Goal: Transaction & Acquisition: Purchase product/service

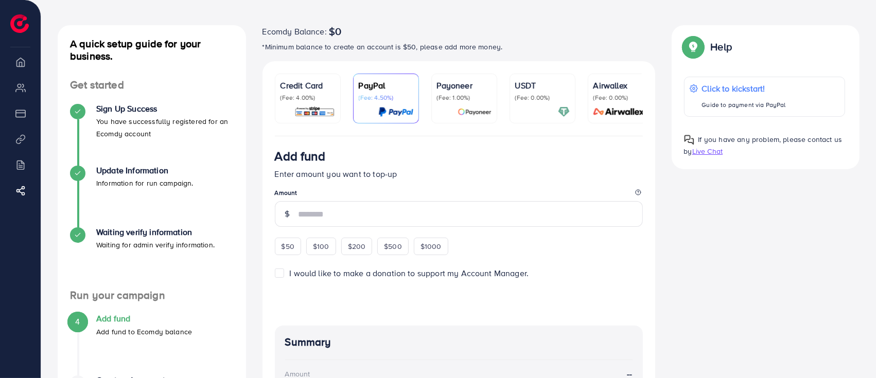
scroll to position [68, 0]
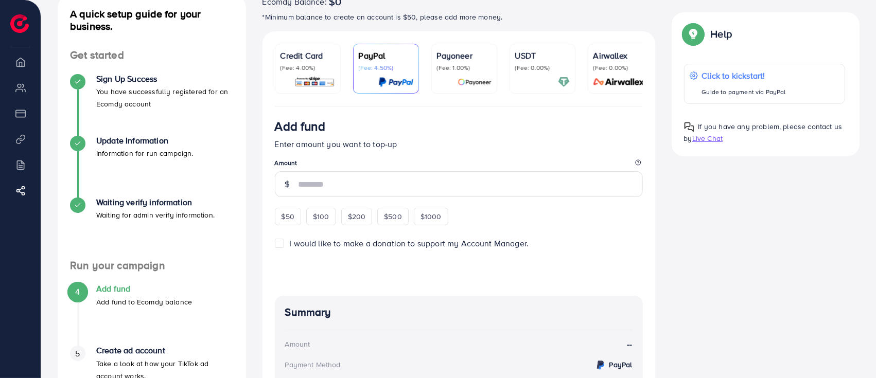
drag, startPoint x: 292, startPoint y: 216, endPoint x: 383, endPoint y: 153, distance: 110.9
click at [292, 216] on span "$50" at bounding box center [288, 217] width 13 height 10
type input "**"
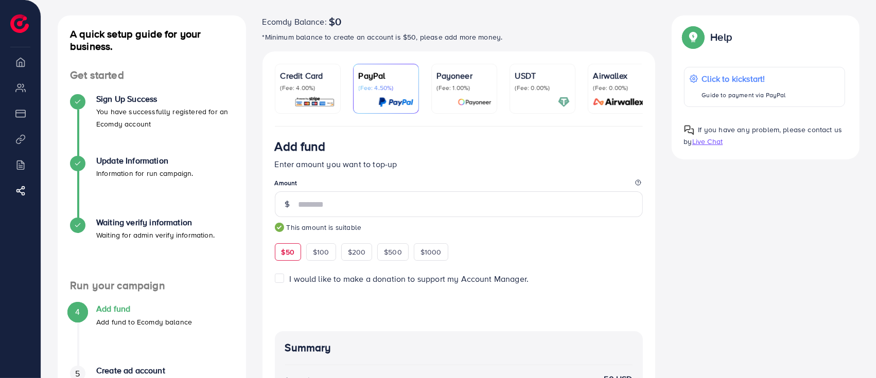
scroll to position [0, 0]
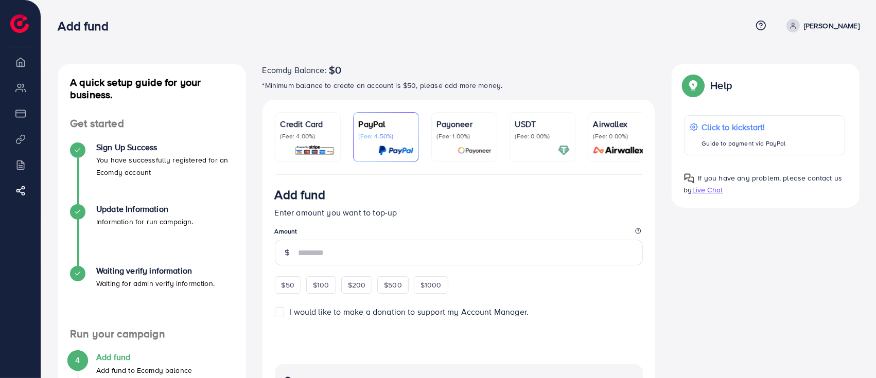
click at [537, 136] on p "(Fee: 0.00%)" at bounding box center [542, 136] width 55 height 8
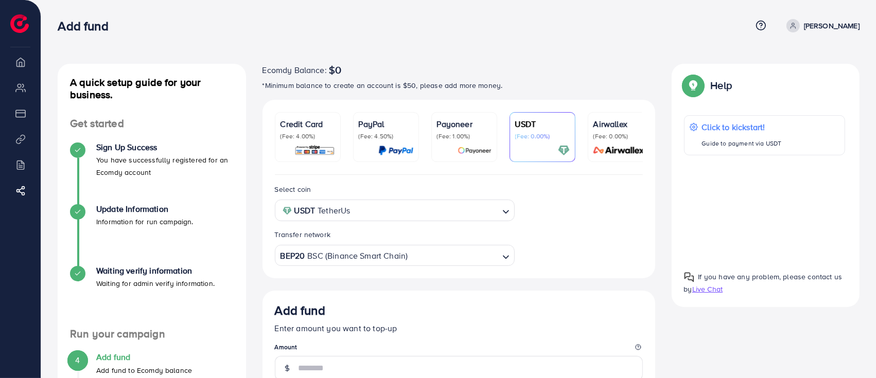
click at [445, 126] on p "Payoneer" at bounding box center [464, 124] width 55 height 12
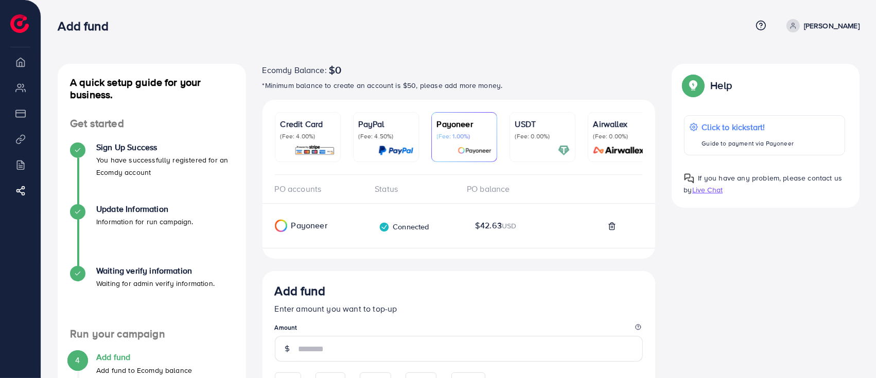
drag, startPoint x: 523, startPoint y: 146, endPoint x: 548, endPoint y: 234, distance: 91.1
click at [523, 146] on div at bounding box center [542, 151] width 55 height 12
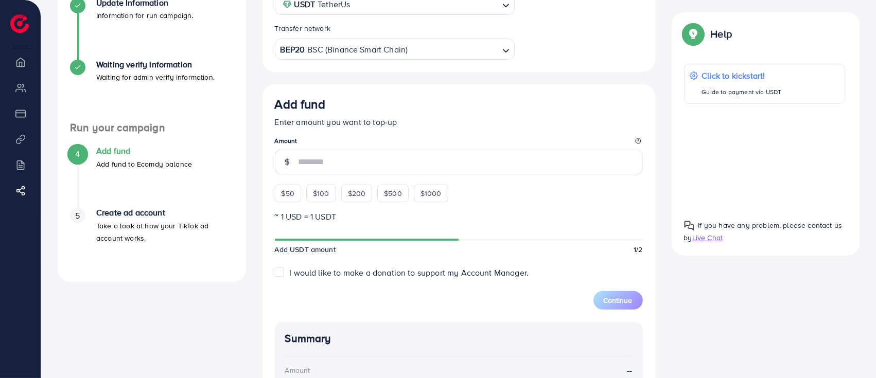
scroll to position [206, 0]
click at [285, 196] on span "$50" at bounding box center [288, 194] width 13 height 10
type input "**"
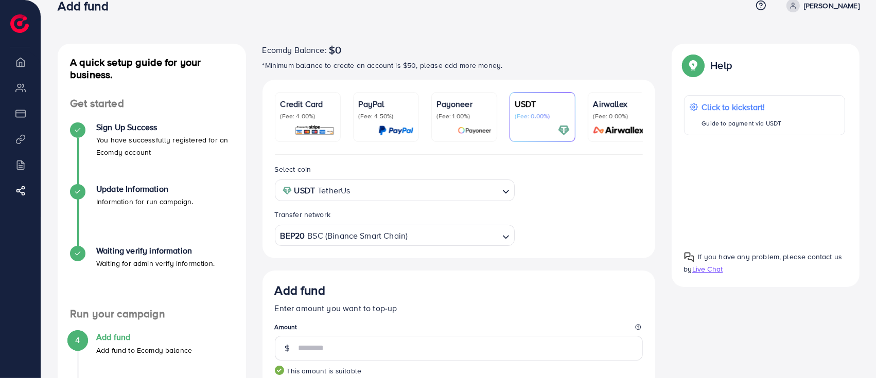
scroll to position [0, 0]
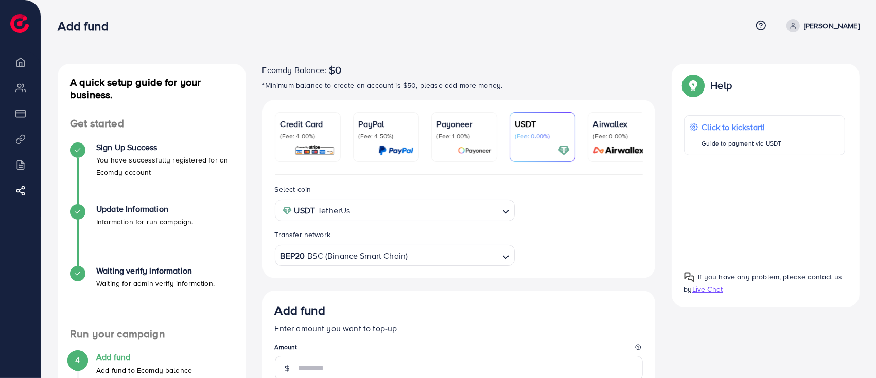
drag, startPoint x: 449, startPoint y: 127, endPoint x: 347, endPoint y: 130, distance: 101.9
click at [449, 127] on p "Payoneer" at bounding box center [464, 124] width 55 height 12
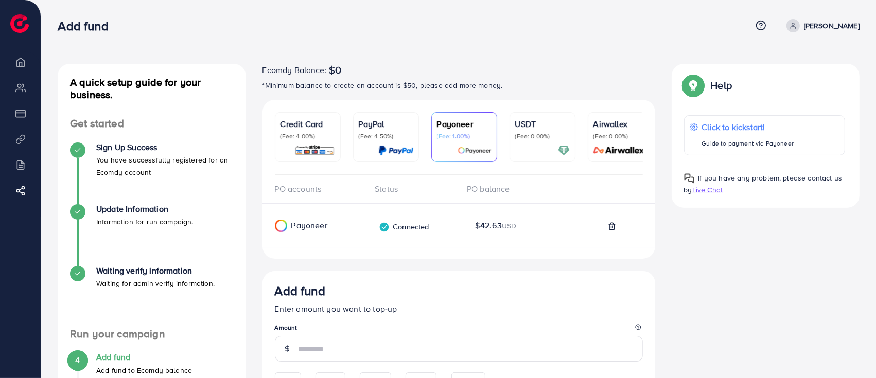
click at [21, 61] on li "Overview" at bounding box center [20, 61] width 41 height 21
